Goal: Check status: Check status

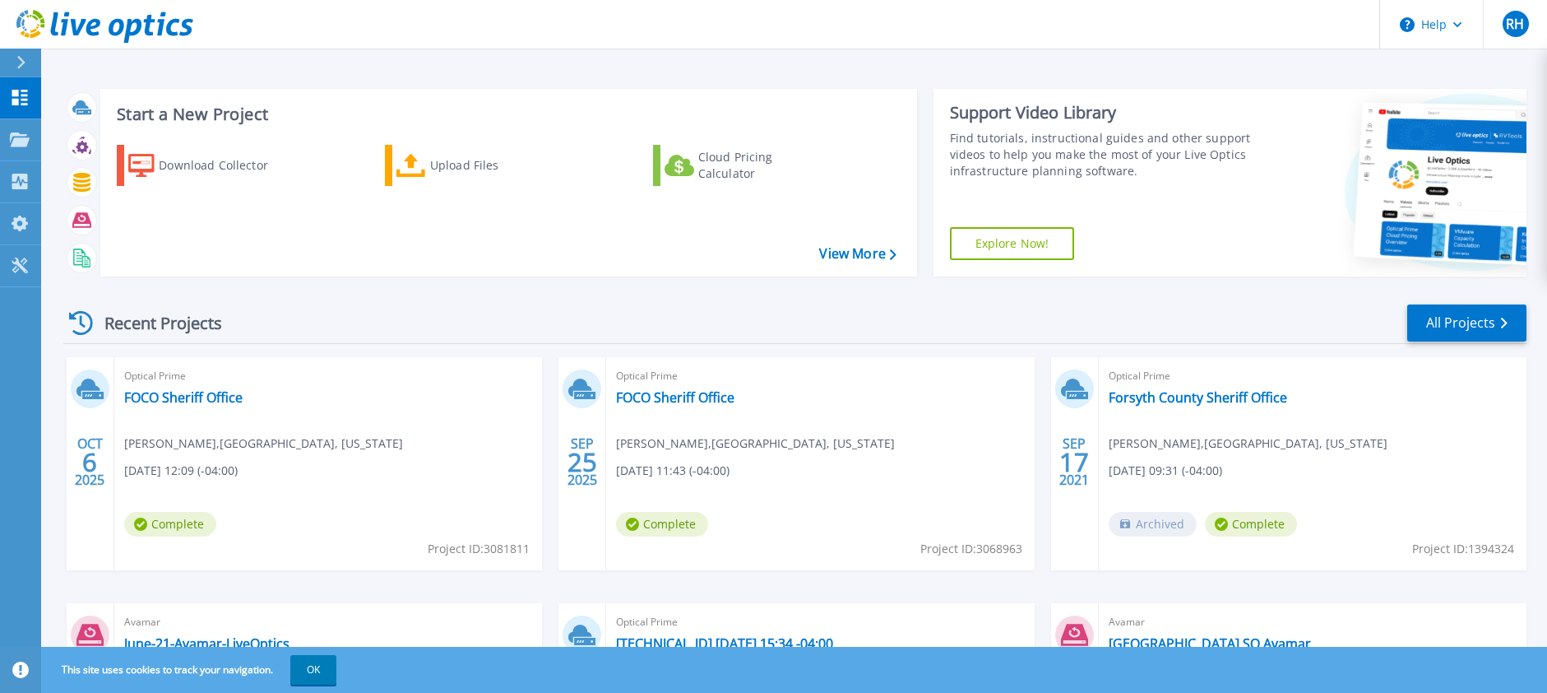
click at [223, 409] on div "Optical Prime FOCO Sheriff Office Ryan Hess , FORSYTH COUNTY, GEORGIA 10/06/202…" at bounding box center [328, 463] width 428 height 213
click at [222, 404] on link "FOCO Sheriff Office" at bounding box center [183, 397] width 118 height 16
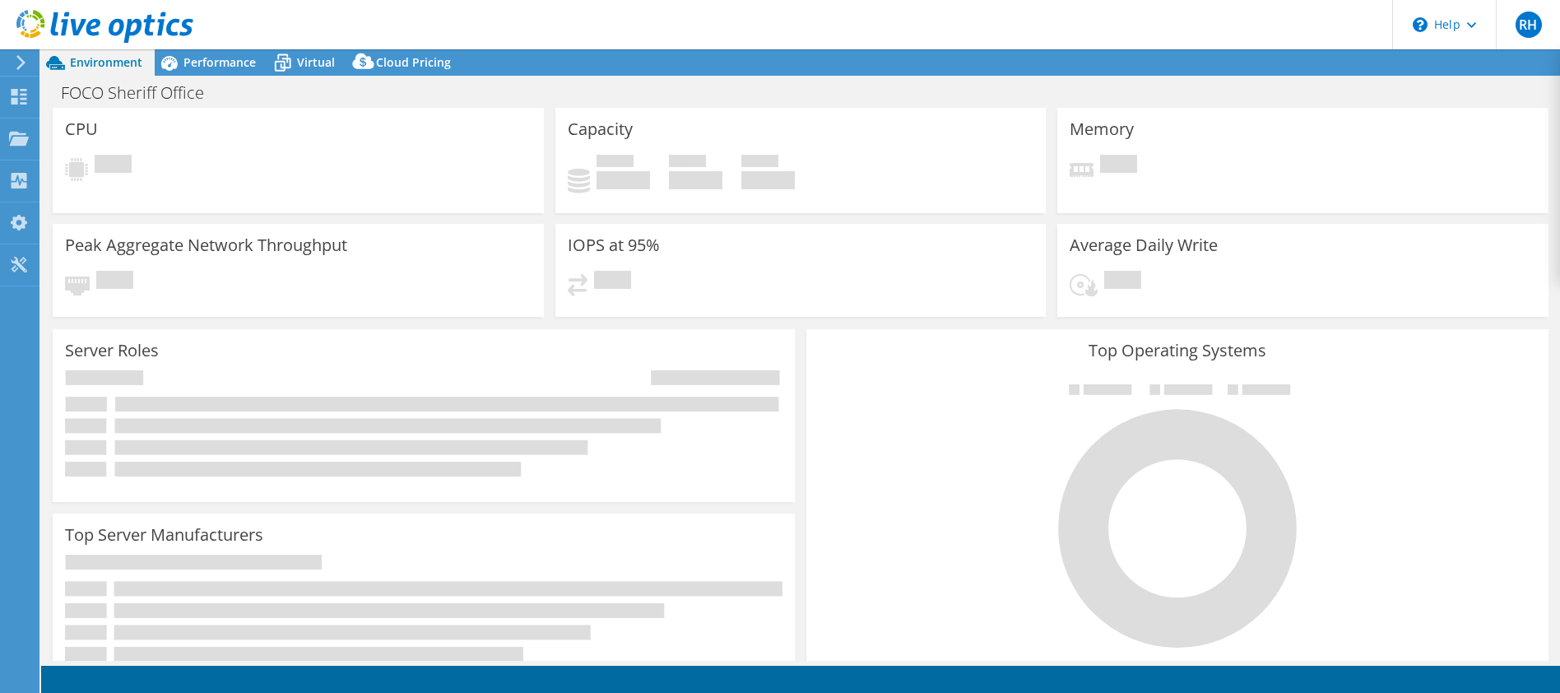
select select "USD"
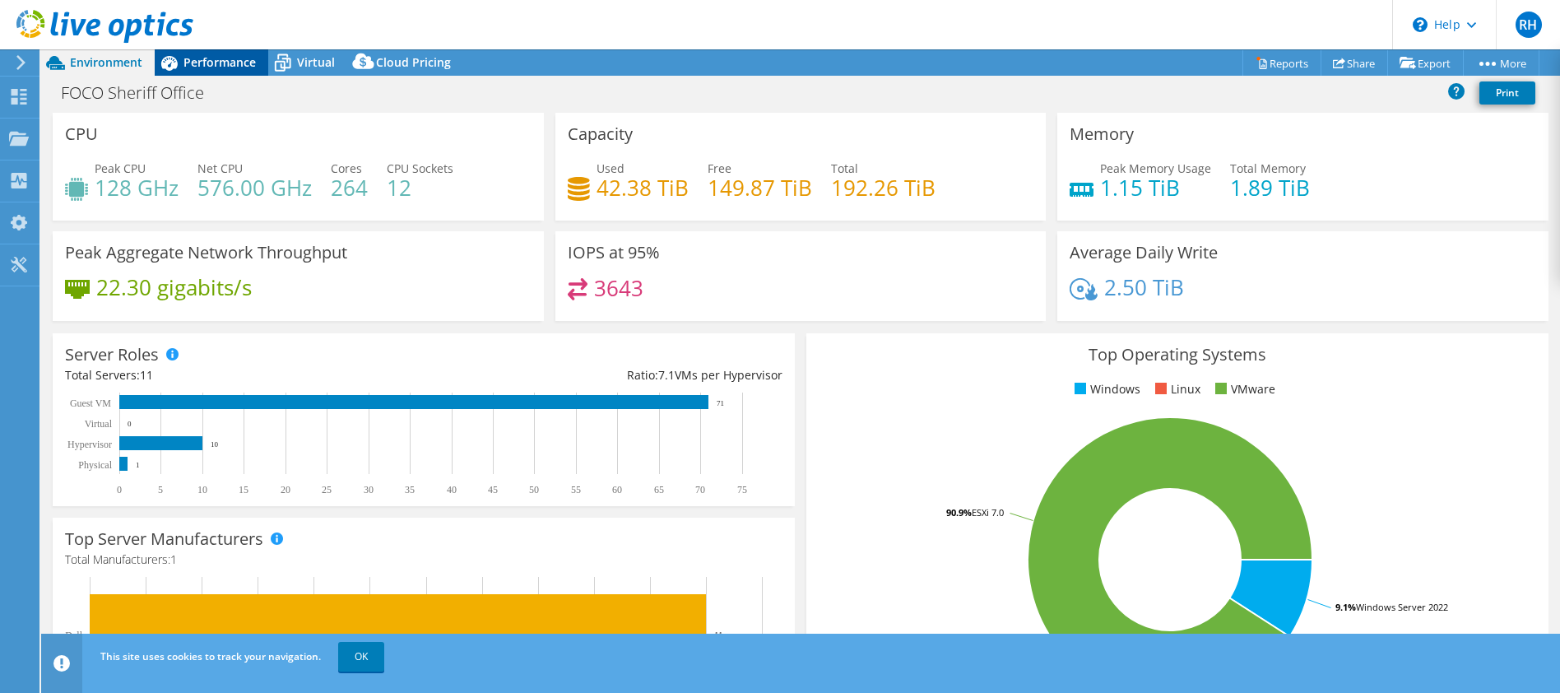
click at [248, 62] on span "Performance" at bounding box center [219, 62] width 72 height 16
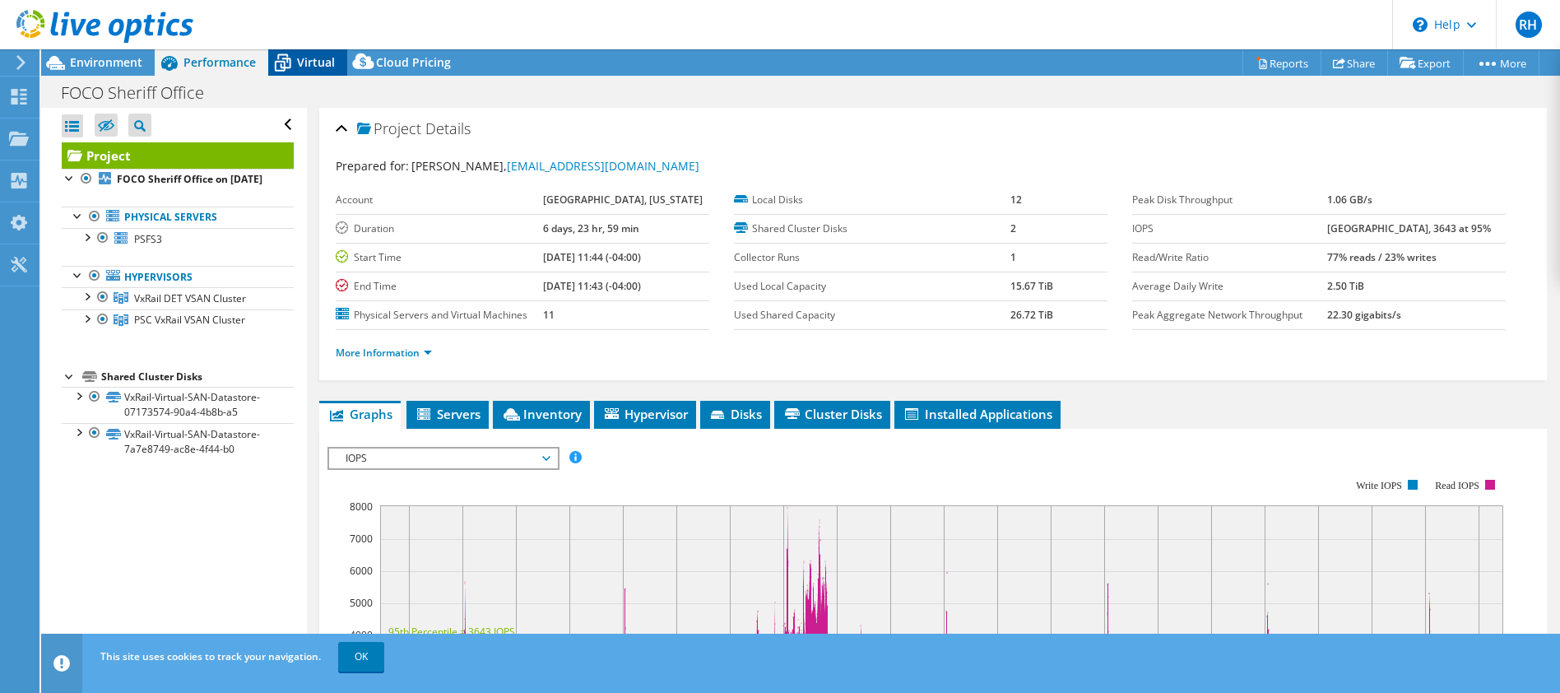
click at [312, 60] on span "Virtual" at bounding box center [316, 62] width 38 height 16
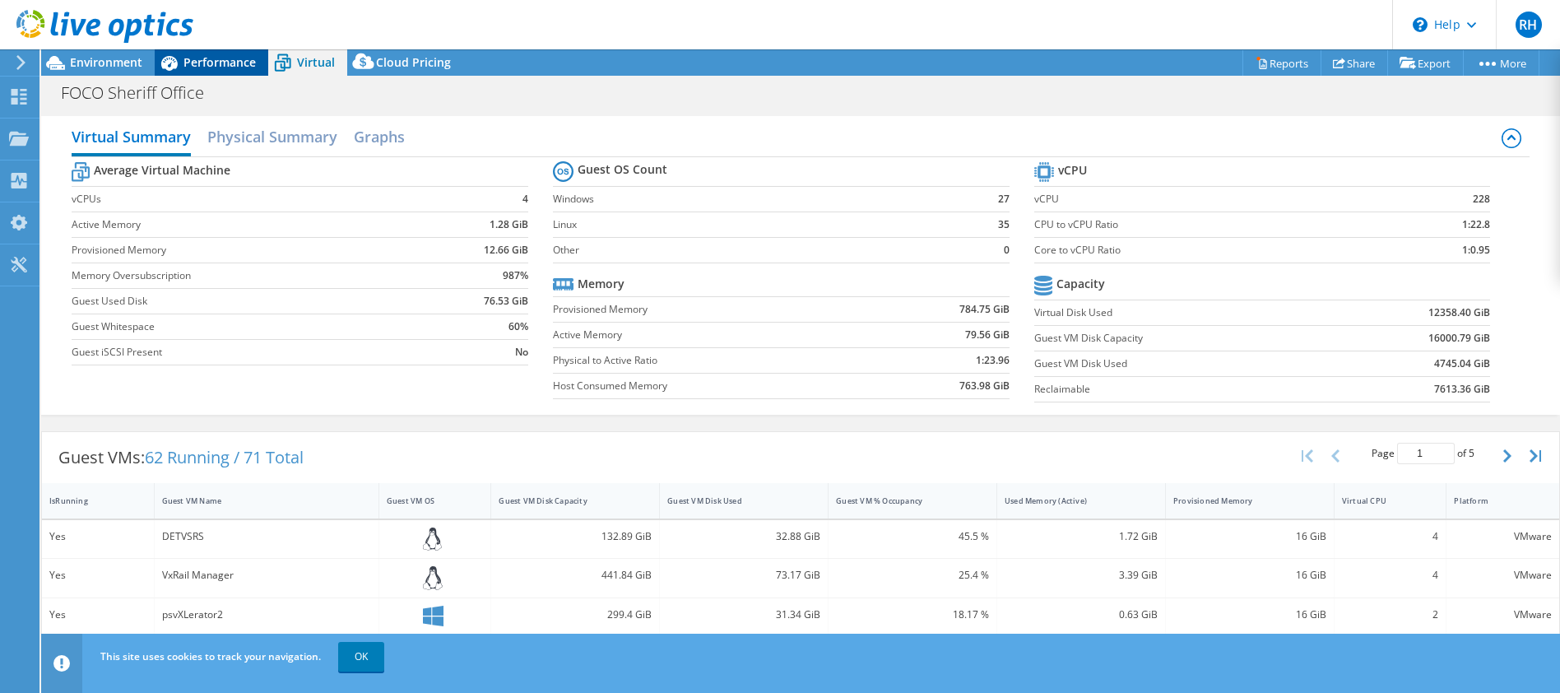
click at [216, 66] on span "Performance" at bounding box center [219, 62] width 72 height 16
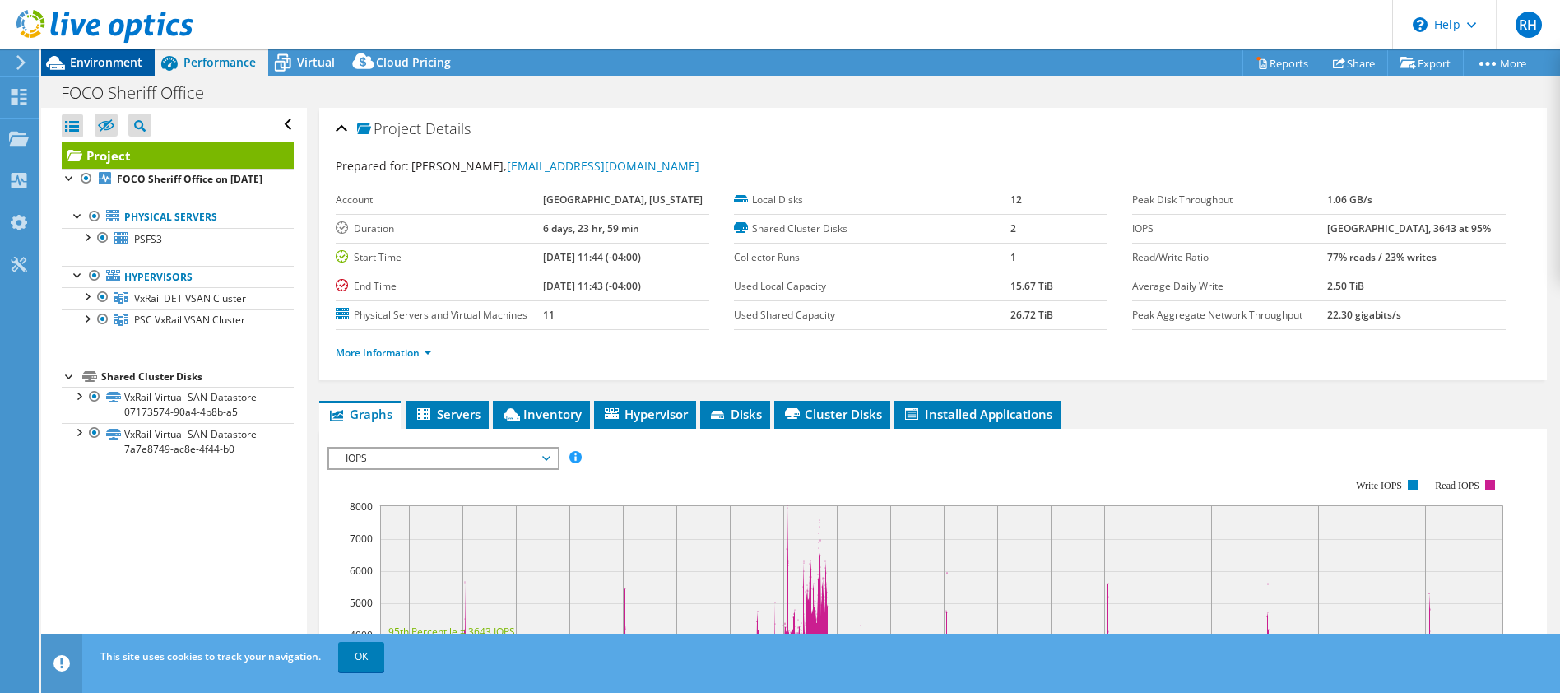
click at [80, 65] on span "Environment" at bounding box center [106, 62] width 72 height 16
